Goal: Task Accomplishment & Management: Manage account settings

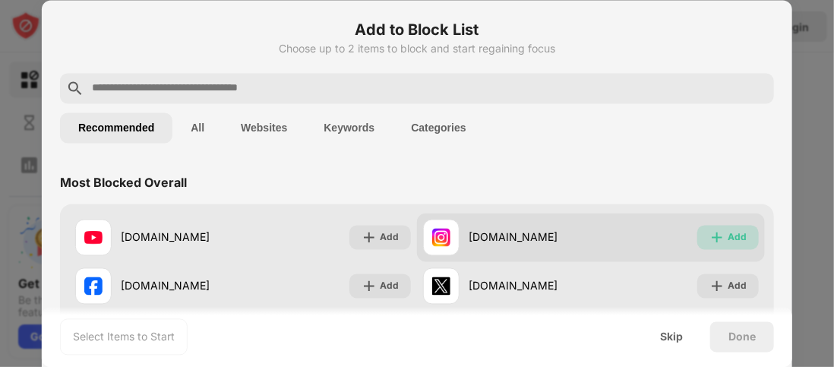
click at [715, 239] on div "Add" at bounding box center [728, 237] width 62 height 24
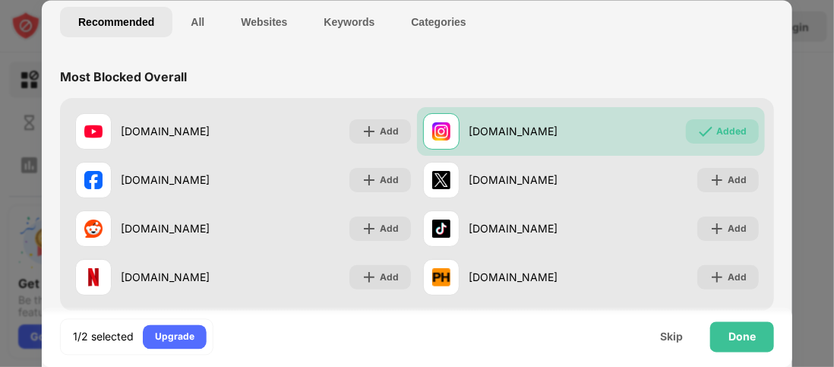
scroll to position [119, 0]
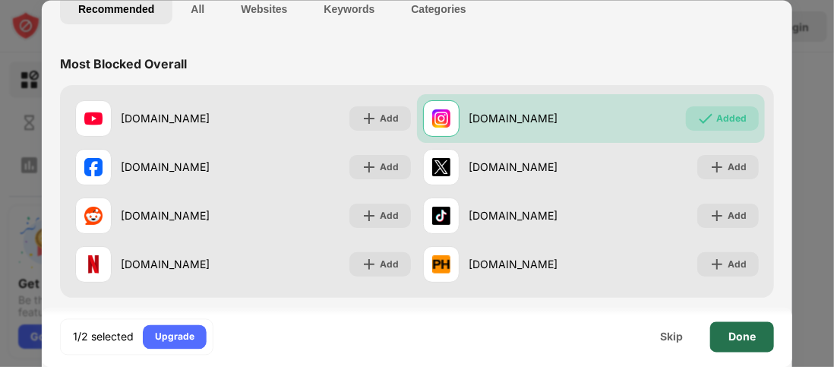
click at [738, 336] on div "Done" at bounding box center [741, 336] width 27 height 12
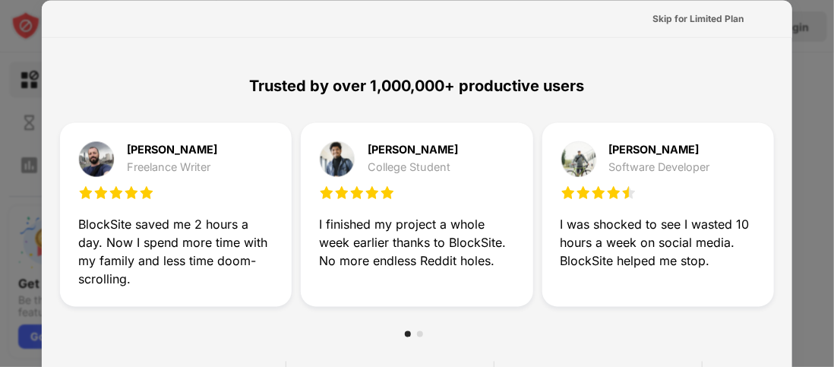
scroll to position [0, 0]
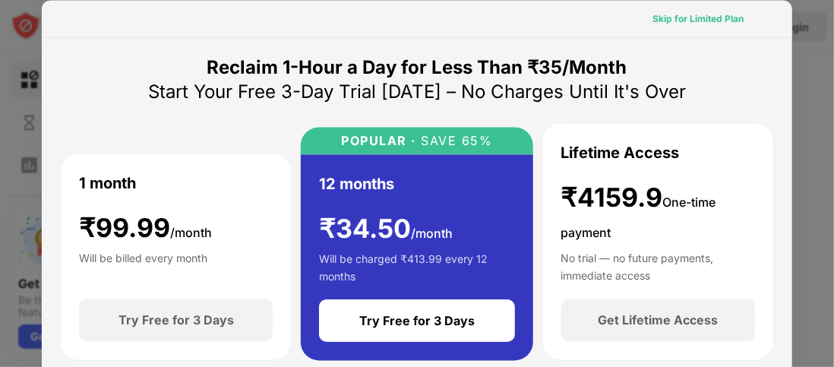
click at [684, 13] on div "Skip for Limited Plan" at bounding box center [697, 18] width 91 height 15
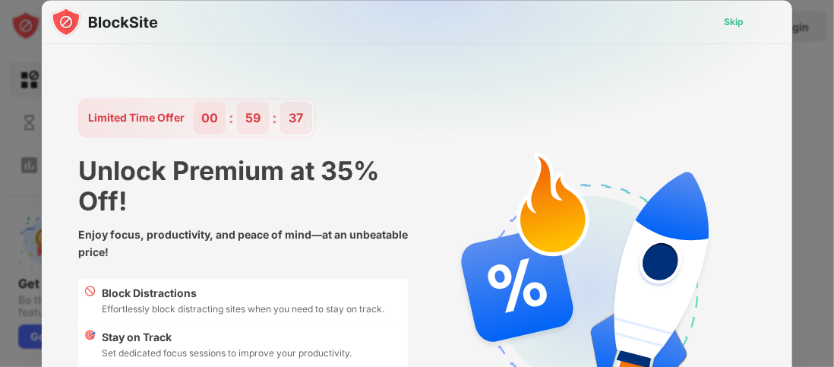
click at [724, 17] on div "Skip" at bounding box center [734, 21] width 20 height 15
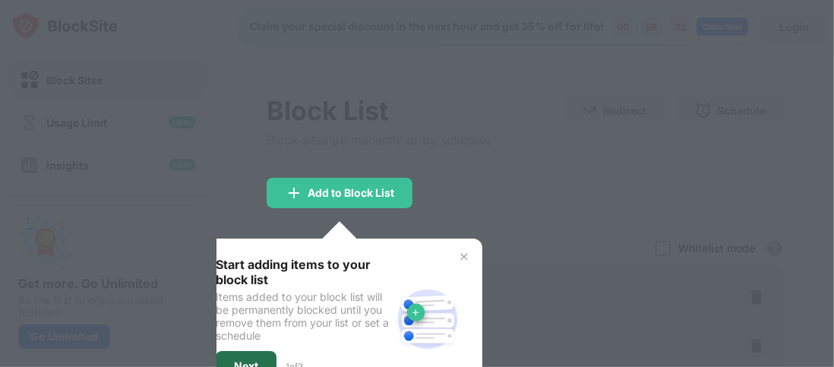
click at [259, 352] on div "Next" at bounding box center [246, 366] width 61 height 30
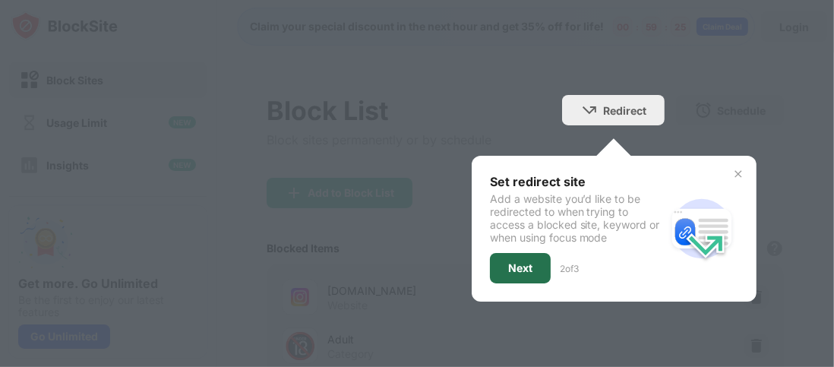
click at [513, 262] on div "Next" at bounding box center [520, 268] width 24 height 12
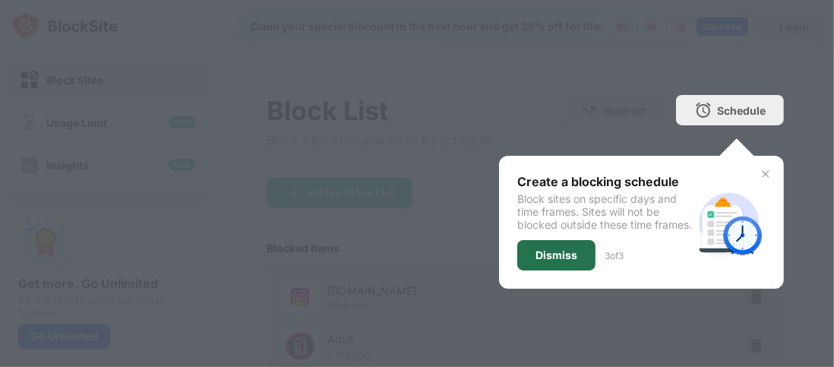
click at [517, 262] on div "Dismiss" at bounding box center [556, 255] width 78 height 30
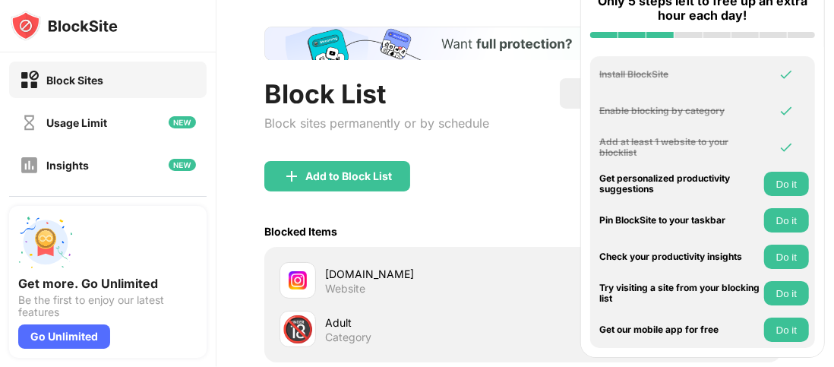
scroll to position [67, 10]
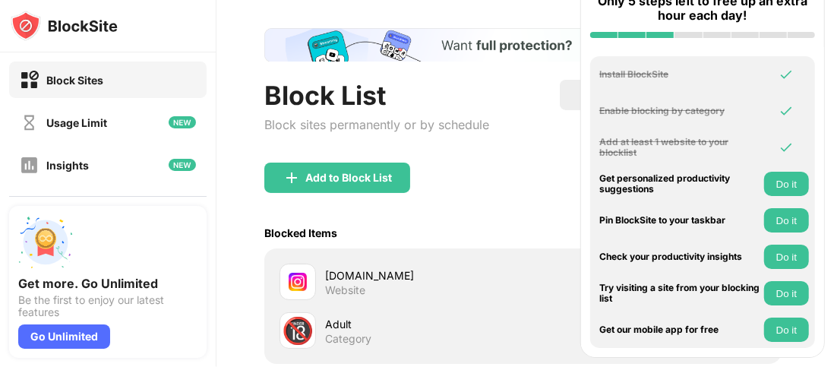
click at [508, 162] on div "Add to Block List" at bounding box center [522, 189] width 517 height 55
click at [487, 151] on div "Block List Block sites permanently or by schedule Redirect Choose a site to be …" at bounding box center [522, 121] width 517 height 83
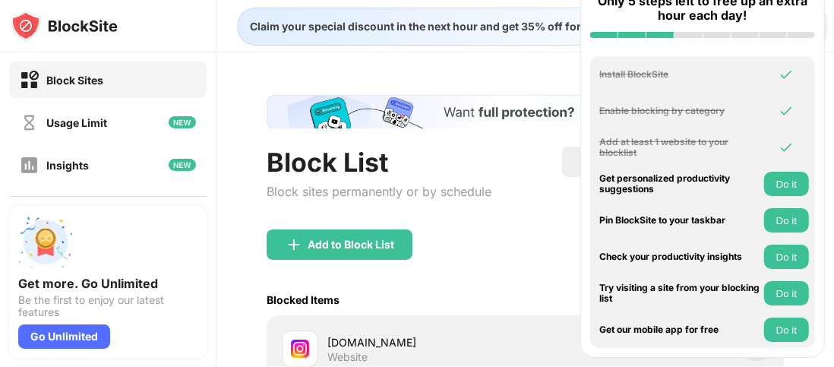
scroll to position [0, 11]
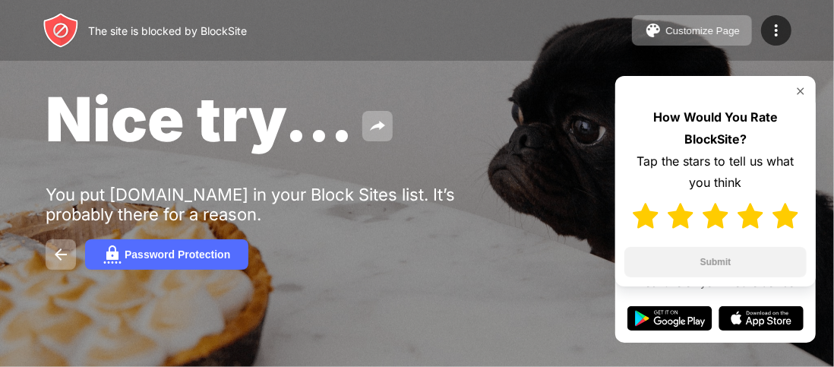
click at [784, 212] on img at bounding box center [785, 216] width 26 height 26
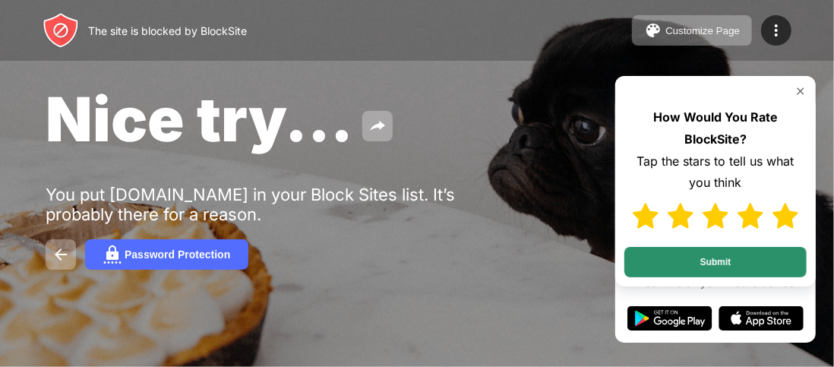
click at [743, 263] on button "Submit" at bounding box center [715, 262] width 182 height 30
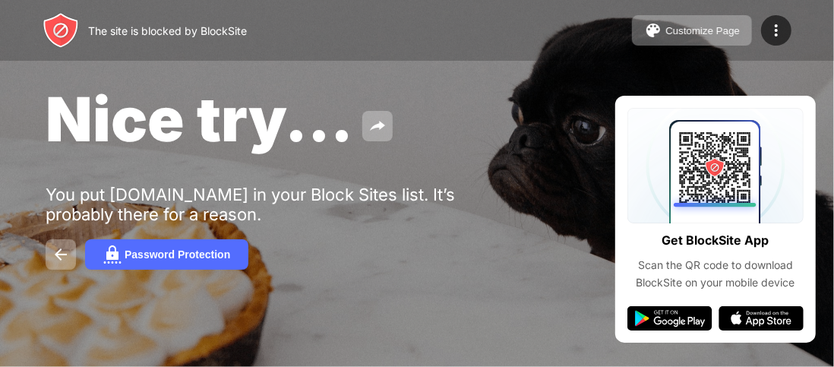
click at [62, 249] on div at bounding box center [225, 261] width 359 height 173
click at [377, 124] on img at bounding box center [377, 126] width 18 height 18
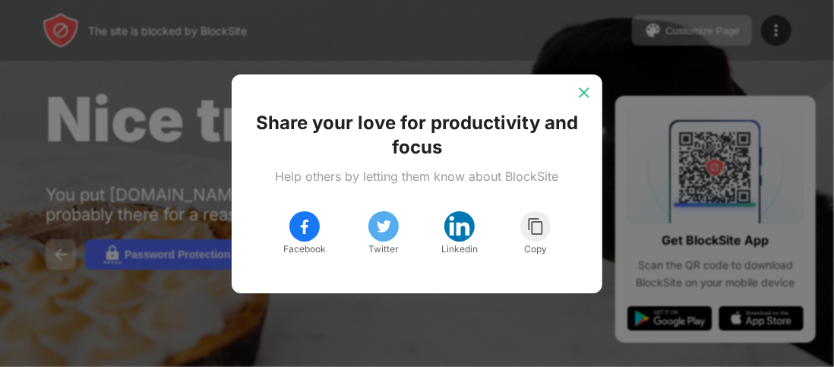
click at [586, 90] on img at bounding box center [583, 92] width 15 height 15
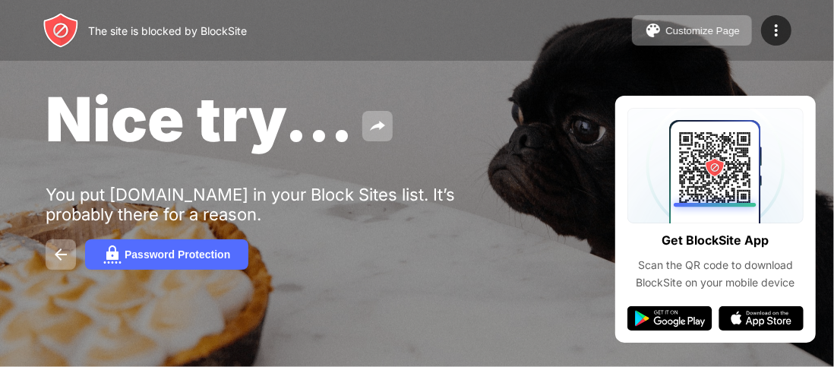
click at [43, 251] on div "Nice try... You put instagram.com in your Block Sites list. It’s probably there…" at bounding box center [417, 176] width 834 height 352
click at [62, 257] on div at bounding box center [225, 261] width 359 height 173
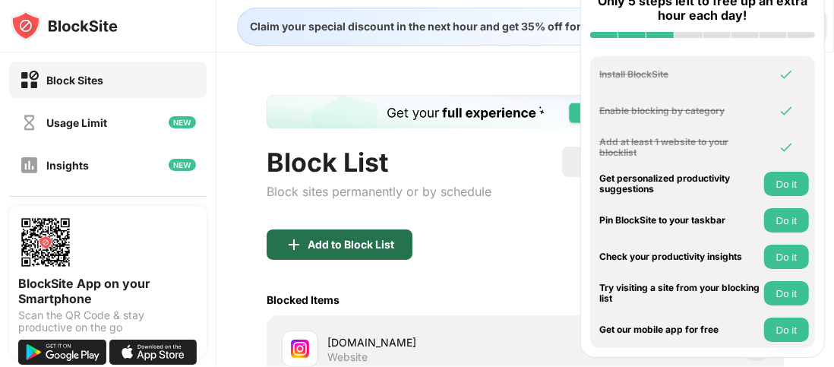
click at [316, 258] on div "Add to Block List" at bounding box center [340, 244] width 146 height 30
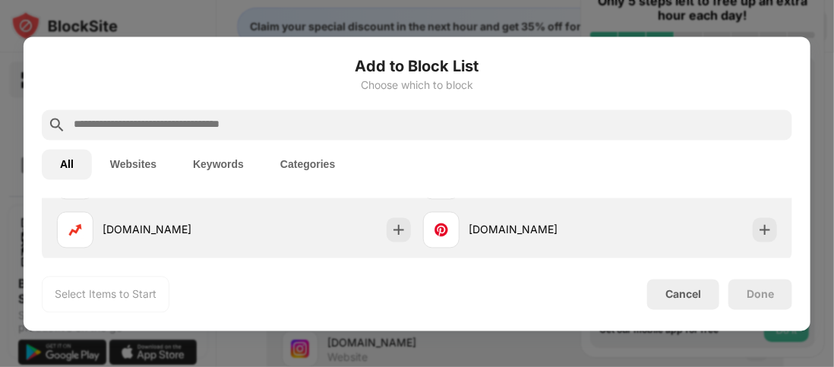
scroll to position [457, 0]
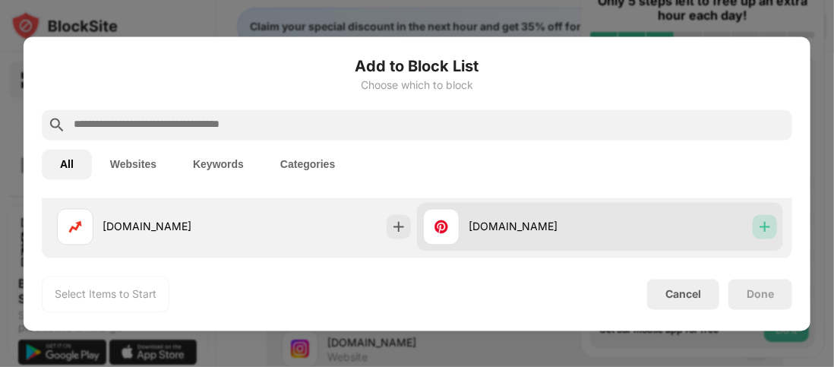
click at [758, 222] on img at bounding box center [764, 226] width 15 height 15
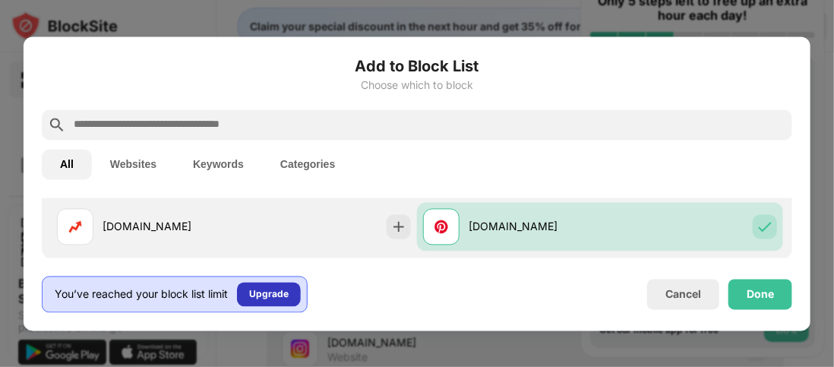
click at [280, 298] on div "Upgrade" at bounding box center [268, 293] width 39 height 15
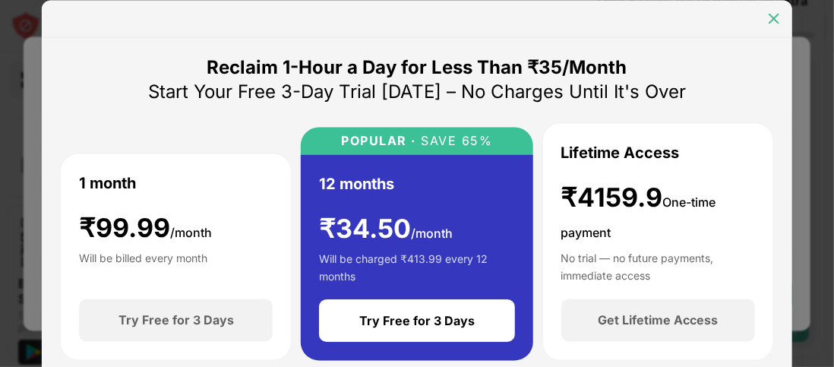
click at [775, 13] on img at bounding box center [773, 18] width 15 height 15
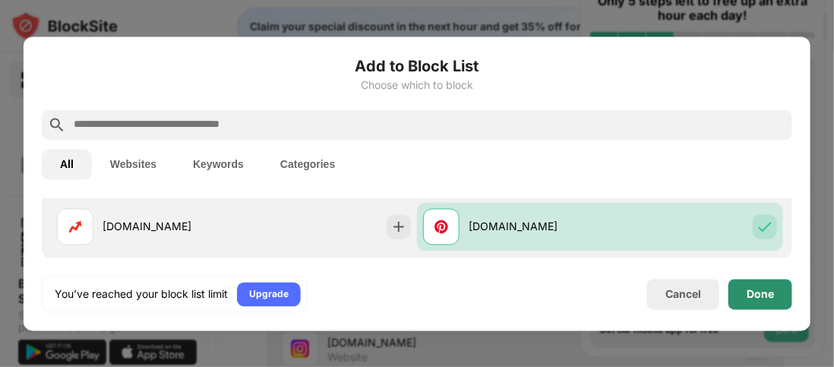
click at [765, 292] on div "Done" at bounding box center [759, 294] width 27 height 12
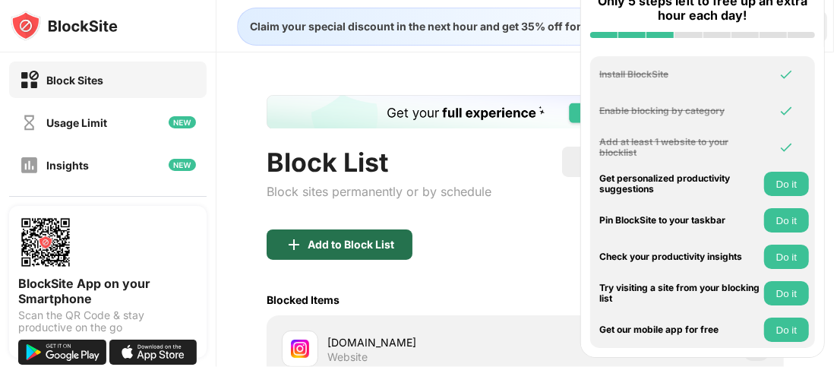
click at [354, 241] on div "Add to Block List" at bounding box center [351, 244] width 87 height 12
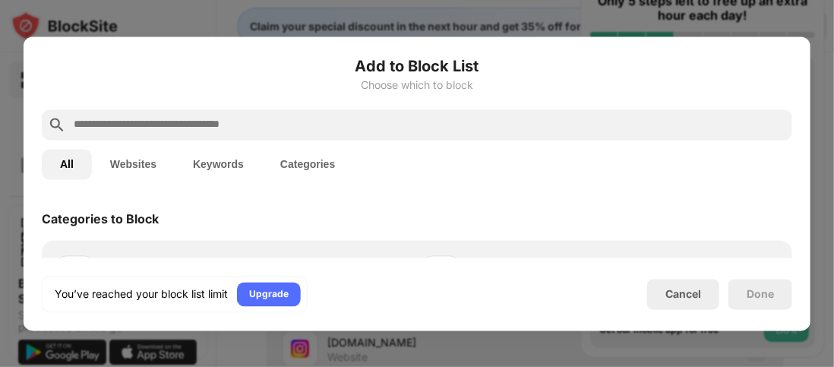
click at [349, 130] on input "text" at bounding box center [429, 124] width 714 height 18
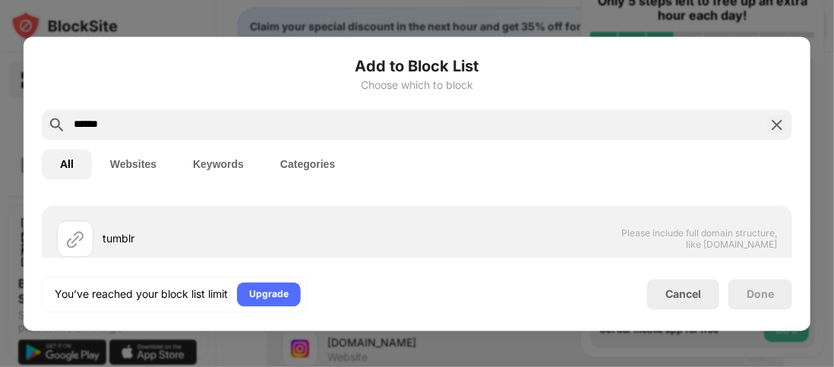
scroll to position [87, 0]
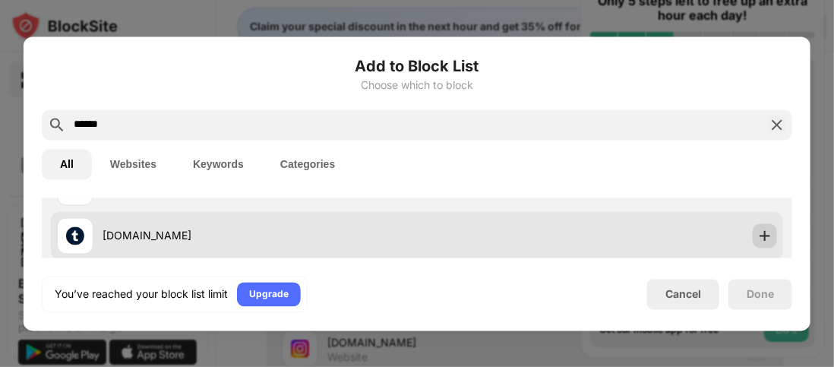
type input "******"
click at [757, 235] on img at bounding box center [764, 235] width 15 height 15
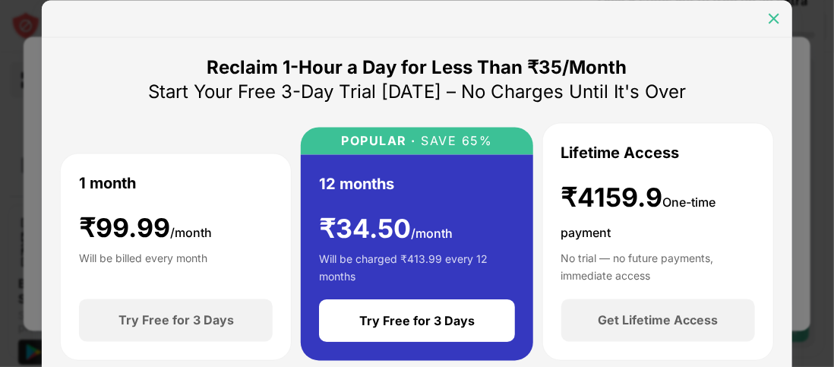
click at [775, 17] on img at bounding box center [773, 18] width 15 height 15
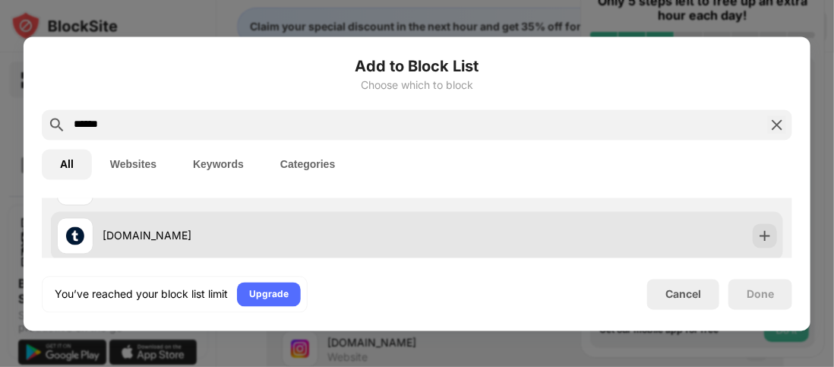
click at [140, 235] on div "tumblr.com" at bounding box center [260, 236] width 314 height 16
click at [88, 237] on div at bounding box center [75, 235] width 36 height 36
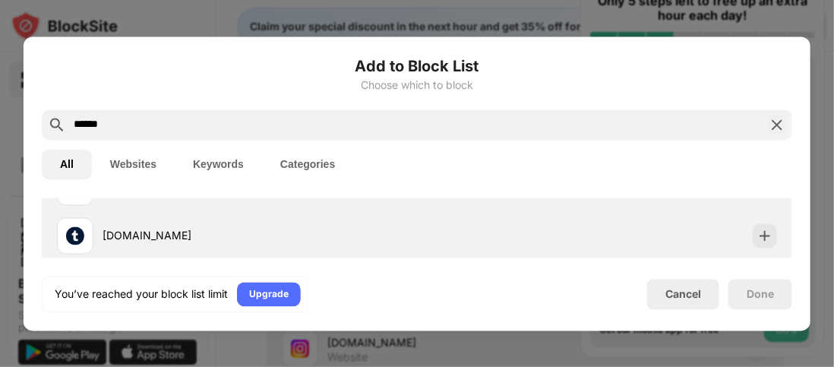
click at [150, 172] on button "Websites" at bounding box center [133, 164] width 83 height 30
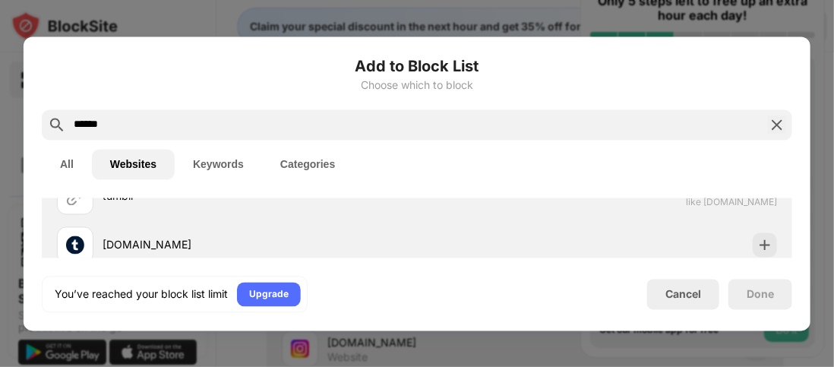
scroll to position [79, 0]
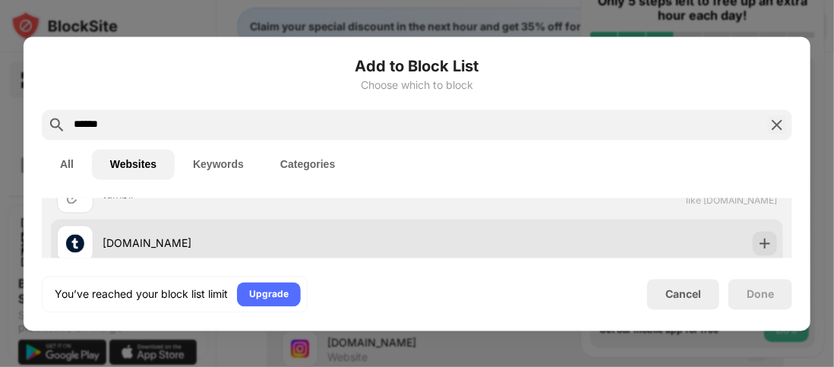
click at [74, 239] on img at bounding box center [75, 243] width 18 height 18
click at [757, 244] on img at bounding box center [764, 242] width 15 height 15
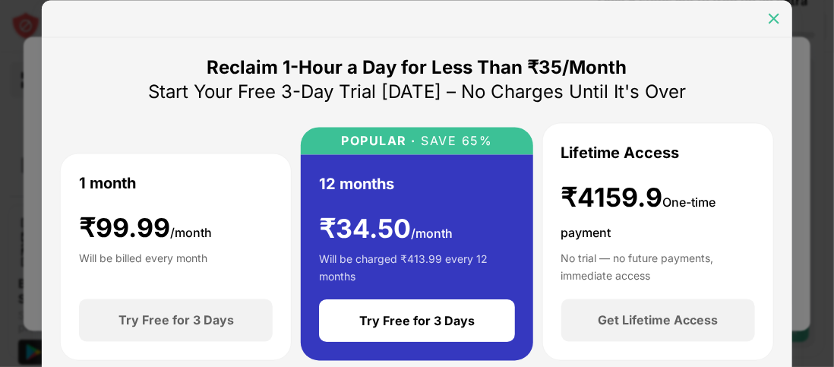
click at [774, 16] on img at bounding box center [773, 18] width 15 height 15
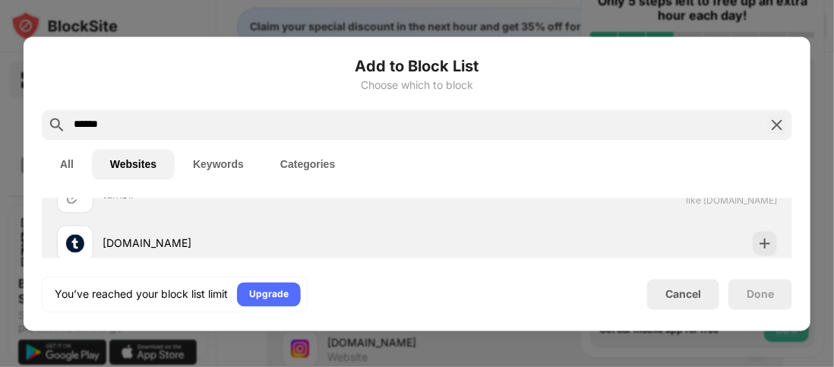
click at [778, 124] on img at bounding box center [777, 124] width 18 height 18
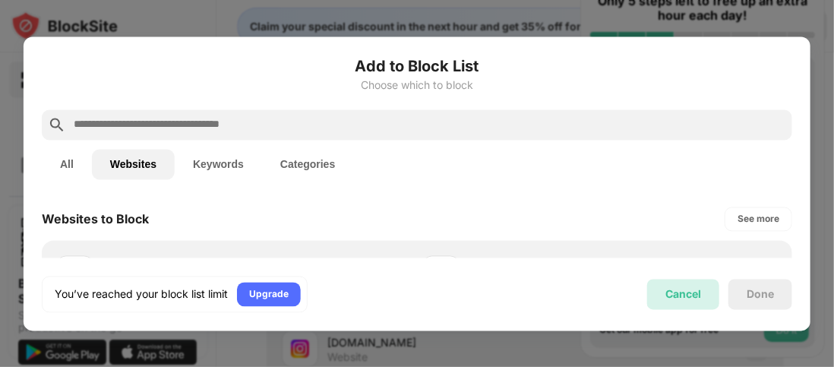
click at [676, 283] on div "Cancel" at bounding box center [683, 294] width 72 height 30
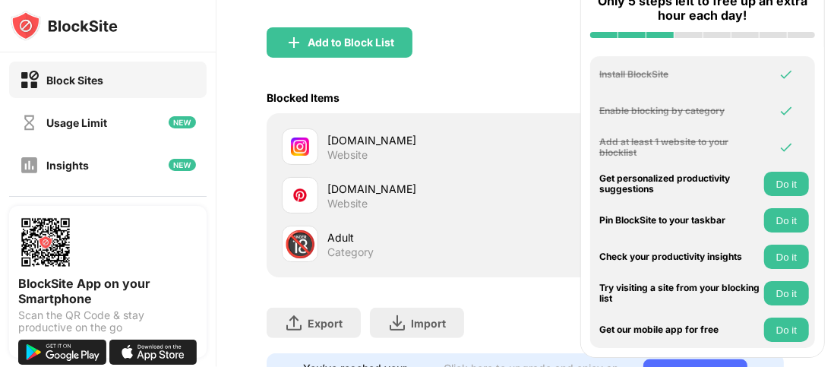
scroll to position [202, 11]
drag, startPoint x: 485, startPoint y: 273, endPoint x: 492, endPoint y: 314, distance: 42.3
click at [492, 314] on div "Block List Block sites permanently or by schedule Redirect Choose a site to be …" at bounding box center [522, 144] width 517 height 503
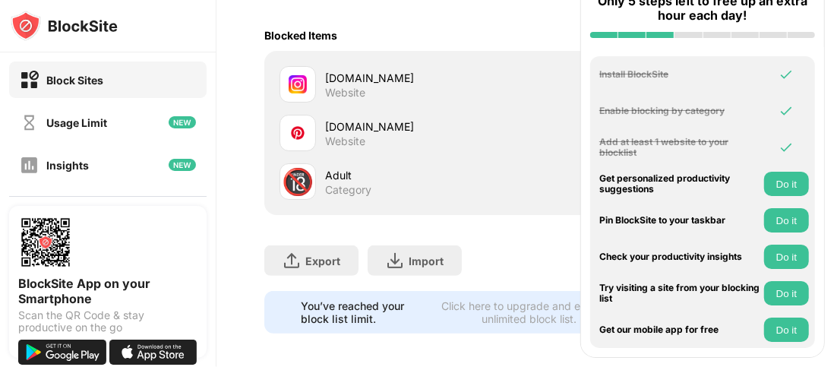
scroll to position [272, 5]
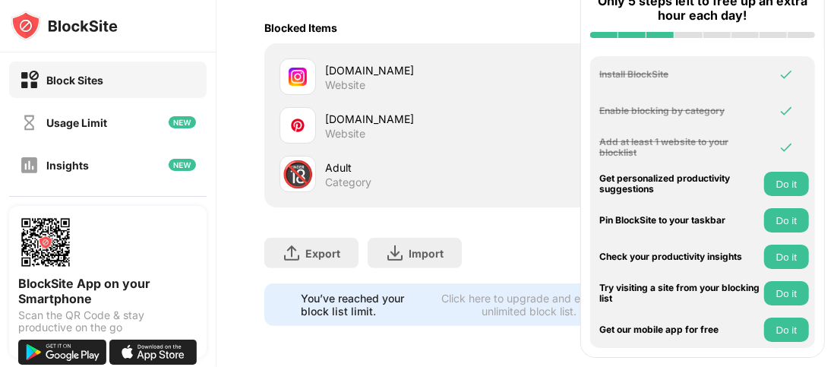
click at [342, 181] on div "Category" at bounding box center [348, 182] width 46 height 14
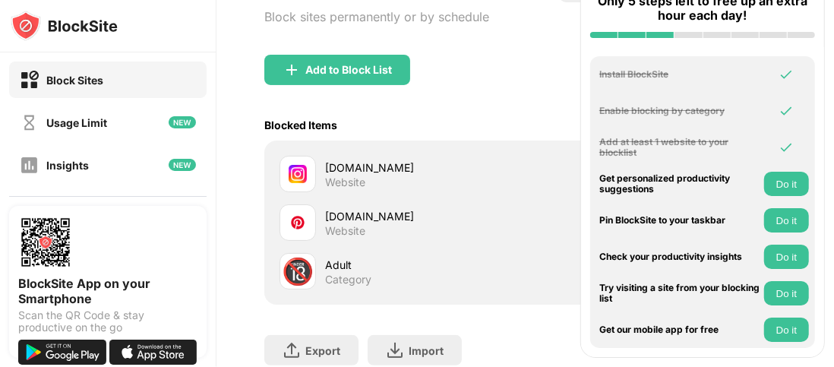
scroll to position [175, 0]
drag, startPoint x: 596, startPoint y: 320, endPoint x: 545, endPoint y: 348, distance: 58.1
click at [545, 348] on div "Block Sites Usage Limit Insights Focus Mode Password Protection Custom Block Pa…" at bounding box center [417, 183] width 834 height 367
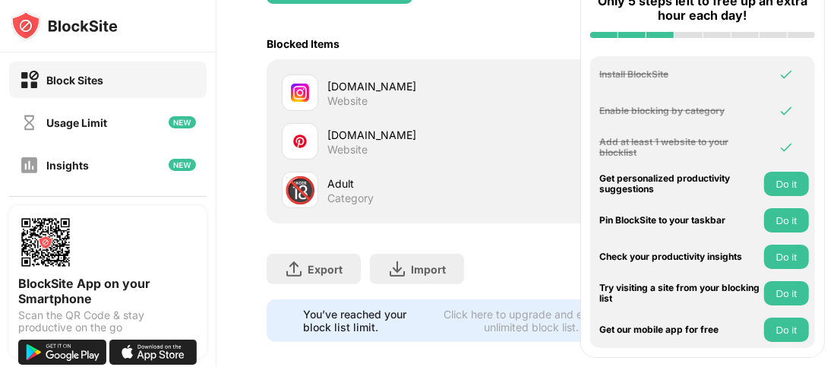
scroll to position [251, 0]
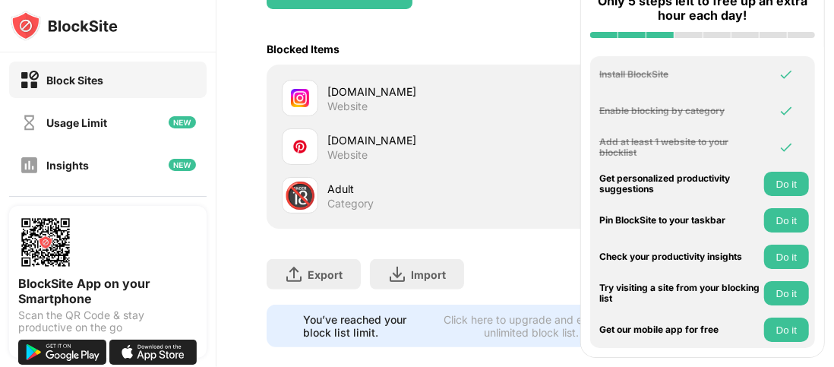
click at [473, 342] on div "You’ve reached your block list limit. Click here to upgrade and enjoy an unlimi…" at bounding box center [525, 325] width 517 height 43
click at [336, 197] on div "Category" at bounding box center [350, 204] width 46 height 14
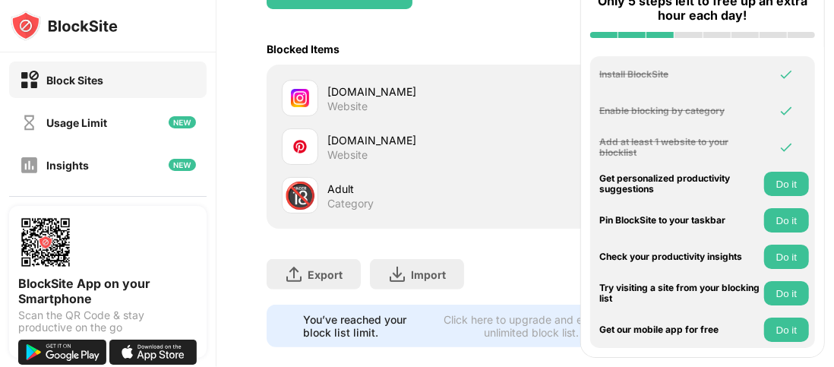
click at [336, 197] on div "Category" at bounding box center [350, 204] width 46 height 14
click at [386, 139] on div "[DOMAIN_NAME]" at bounding box center [426, 140] width 198 height 16
click at [353, 84] on div "[DOMAIN_NAME]" at bounding box center [426, 92] width 198 height 16
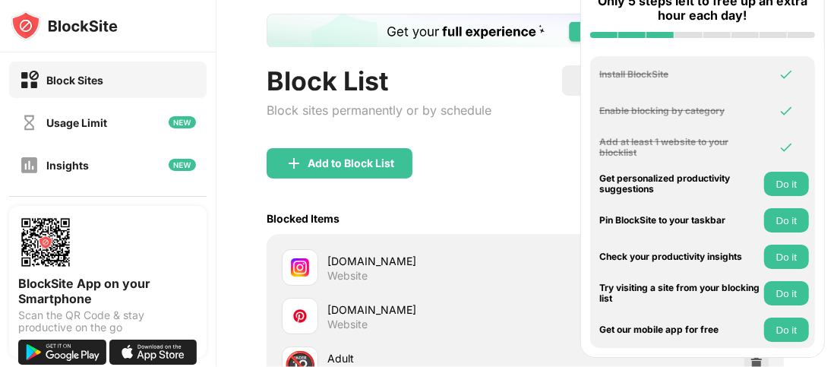
scroll to position [77, 0]
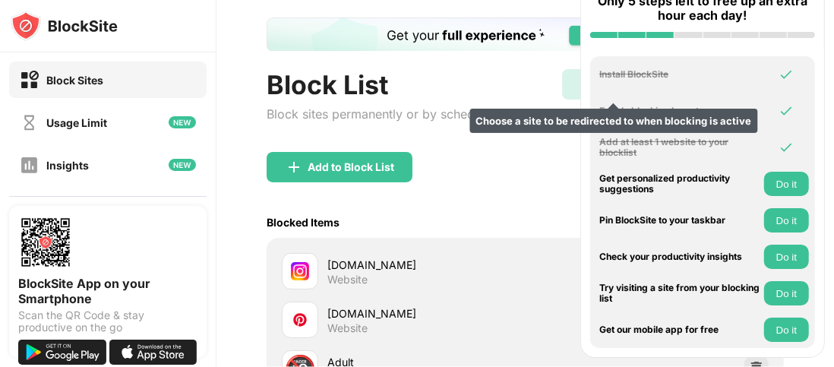
click at [580, 84] on img at bounding box center [589, 84] width 18 height 18
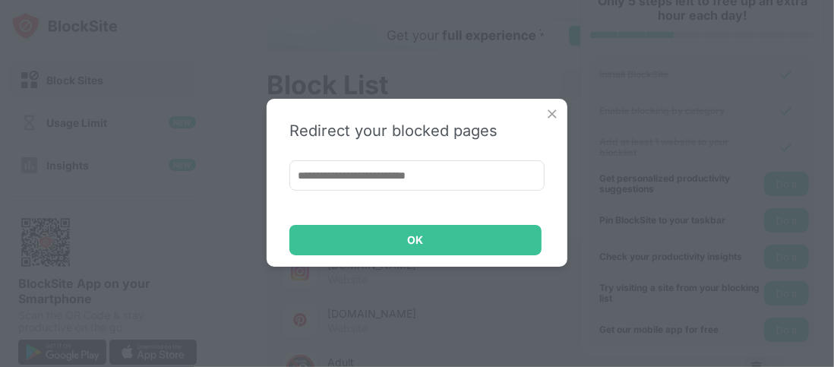
click at [555, 115] on img at bounding box center [551, 113] width 15 height 15
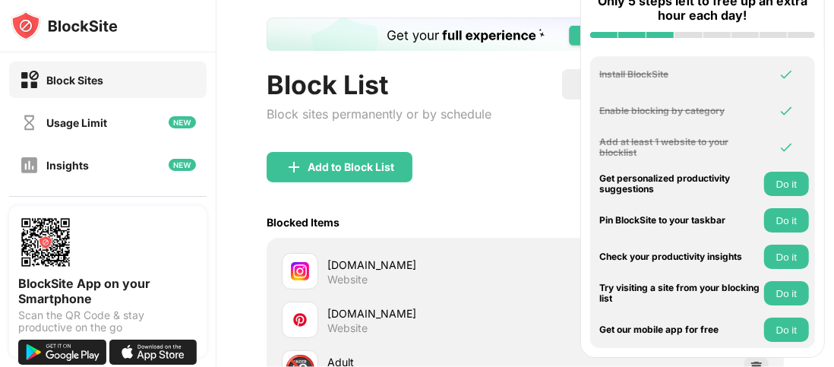
scroll to position [0, 0]
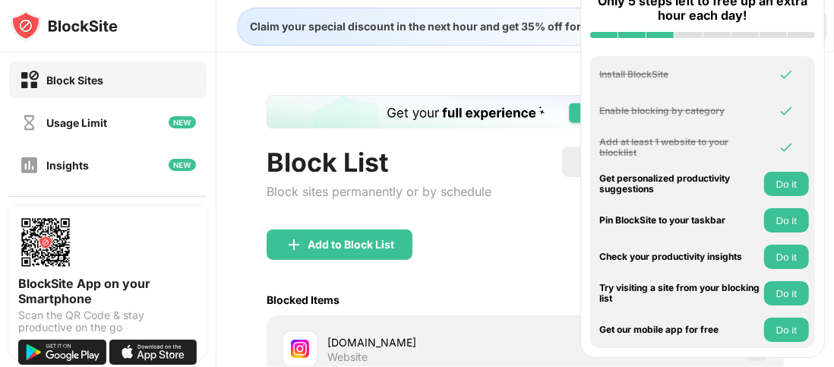
drag, startPoint x: 648, startPoint y: 13, endPoint x: 649, endPoint y: 101, distance: 88.1
click at [649, 101] on div "Let's get started Only 5 steps left to free up an extra hour each day! Install …" at bounding box center [702, 152] width 244 height 411
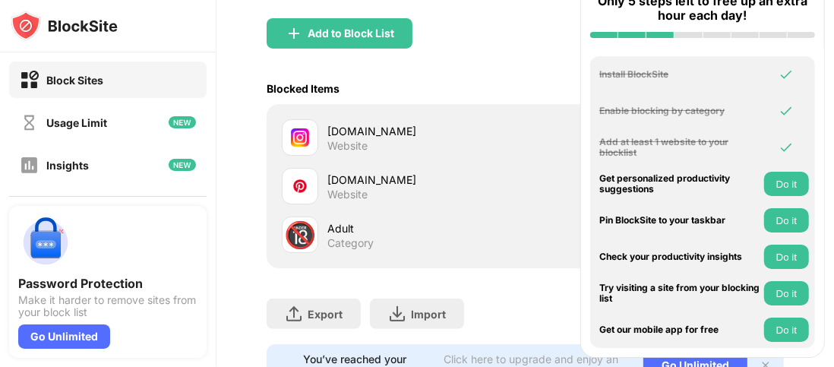
scroll to position [216, 0]
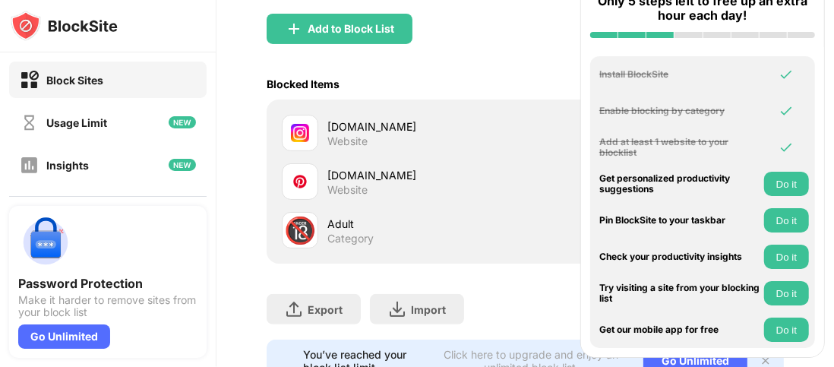
click at [488, 173] on div "[DOMAIN_NAME]" at bounding box center [426, 175] width 198 height 16
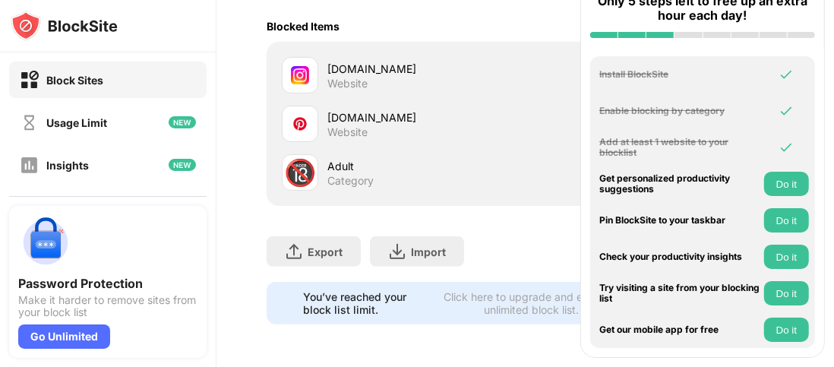
scroll to position [279, 0]
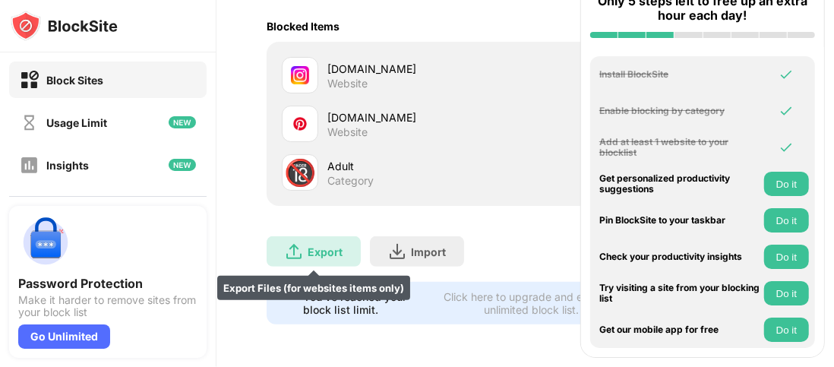
click at [323, 237] on div "Export Export Files (for websites items only)" at bounding box center [314, 251] width 94 height 30
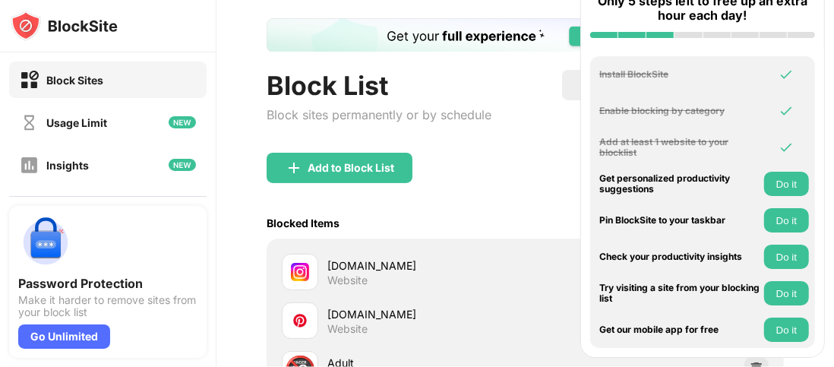
scroll to position [80, 0]
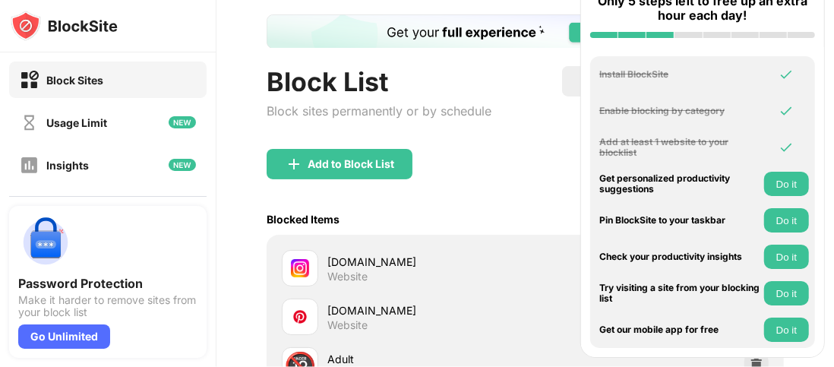
click at [323, 308] on div "[DOMAIN_NAME] Website" at bounding box center [404, 316] width 244 height 36
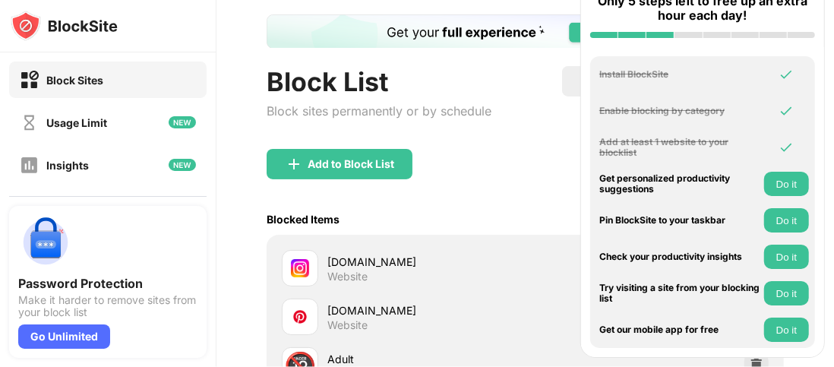
click at [431, 311] on div "[DOMAIN_NAME]" at bounding box center [426, 310] width 198 height 16
click at [301, 317] on img at bounding box center [300, 317] width 18 height 18
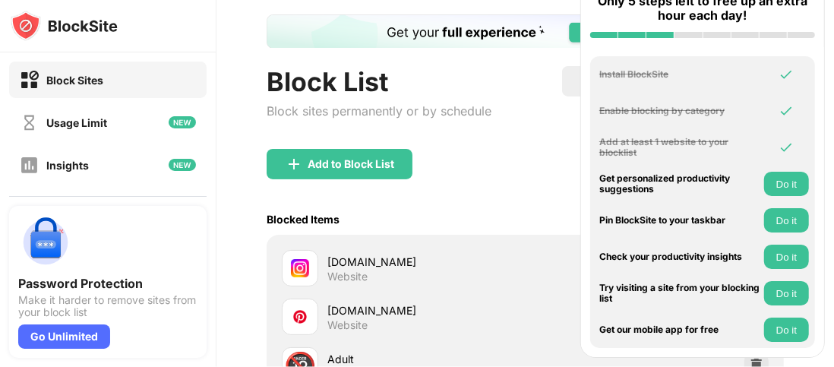
click at [301, 317] on img at bounding box center [300, 317] width 18 height 18
click at [339, 308] on div "[DOMAIN_NAME]" at bounding box center [426, 310] width 198 height 16
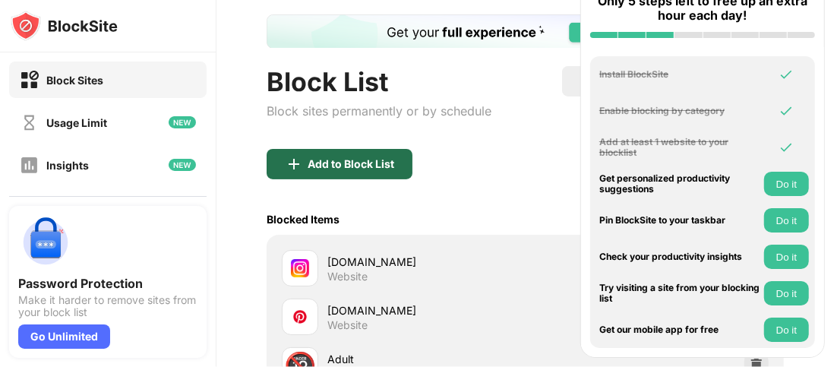
click at [343, 175] on div "Add to Block List" at bounding box center [340, 164] width 146 height 30
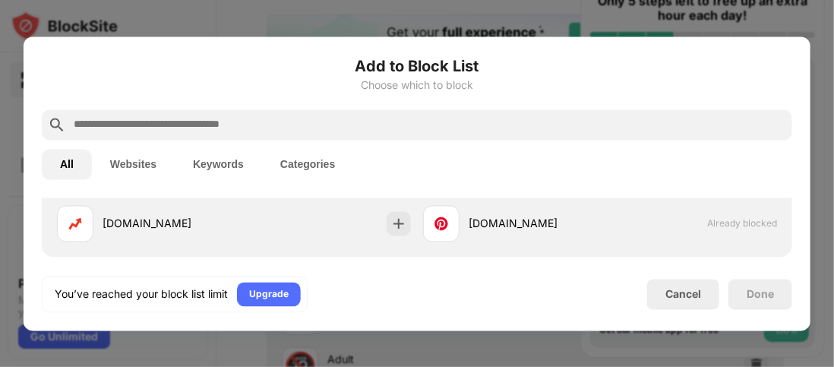
scroll to position [460, 0]
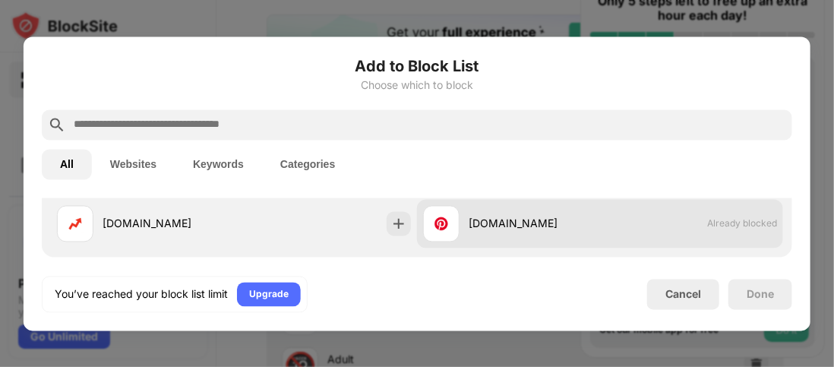
click at [705, 215] on div "[DOMAIN_NAME] Already blocked" at bounding box center [600, 223] width 366 height 49
click at [684, 229] on div "[DOMAIN_NAME] Already blocked" at bounding box center [600, 226] width 366 height 49
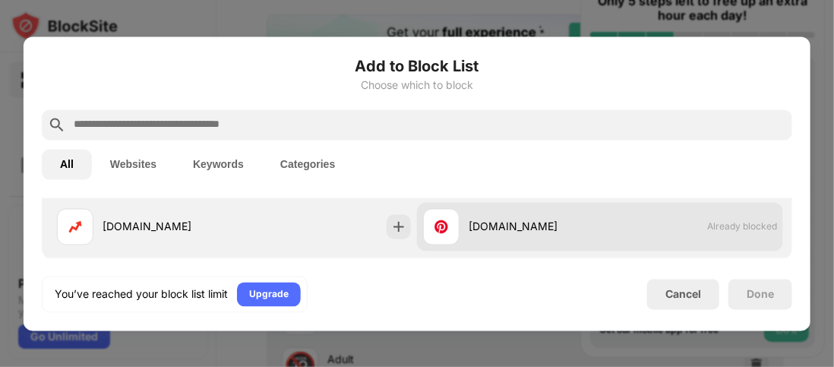
click at [684, 229] on div "[DOMAIN_NAME] Already blocked" at bounding box center [600, 226] width 366 height 49
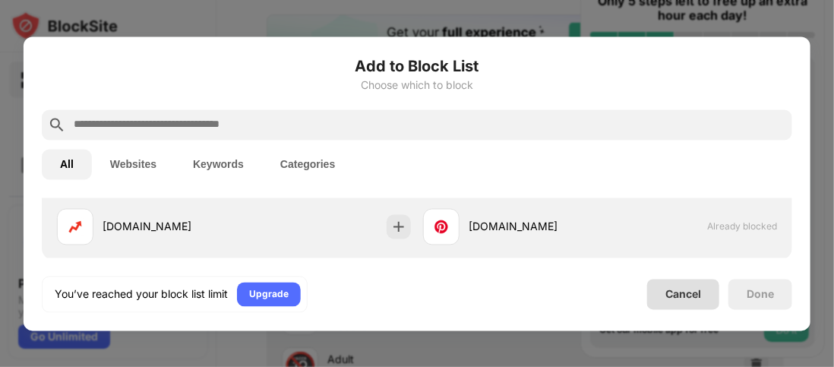
drag, startPoint x: 684, startPoint y: 229, endPoint x: 667, endPoint y: 310, distance: 82.4
click at [667, 310] on div "Add to Block List Choose which to block All Websites Keywords Categories Catego…" at bounding box center [417, 183] width 750 height 257
click at [672, 290] on div "Cancel" at bounding box center [683, 294] width 36 height 13
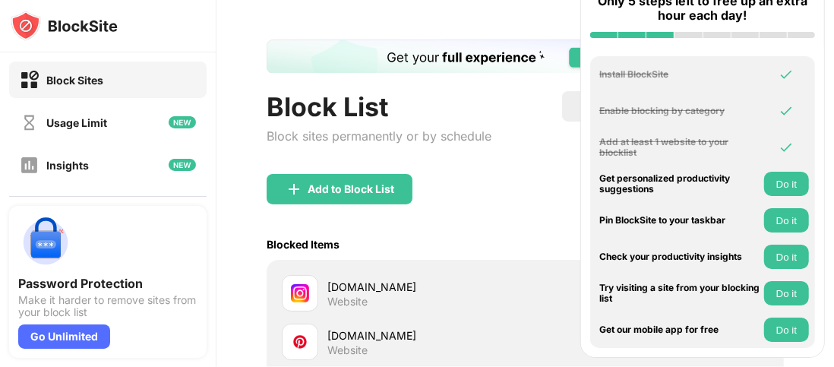
scroll to position [0, 0]
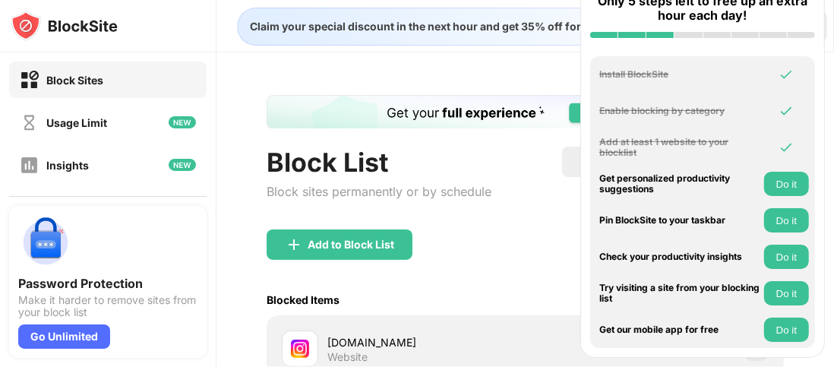
click at [65, 93] on div "Block Sites" at bounding box center [107, 80] width 197 height 36
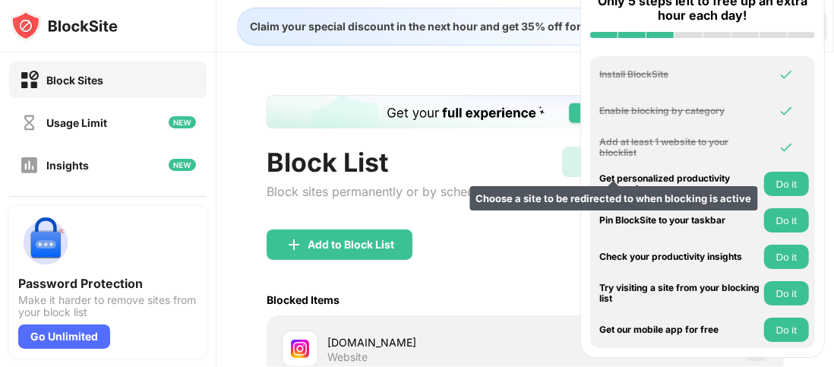
click at [563, 166] on div "Redirect Choose a site to be redirected to when blocking is active" at bounding box center [613, 162] width 103 height 30
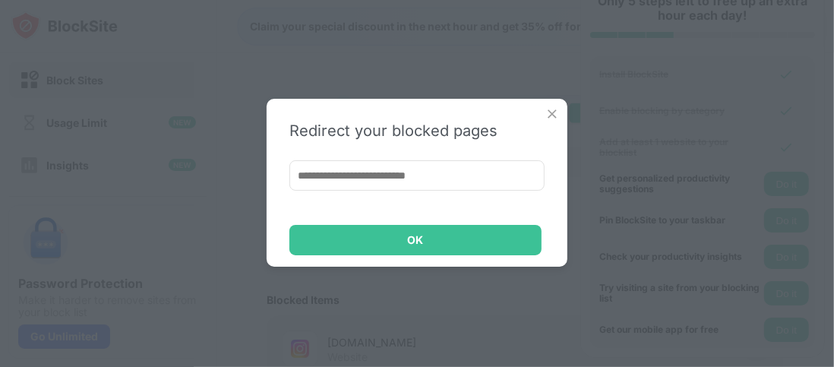
click at [554, 114] on img at bounding box center [551, 113] width 15 height 15
